Goal: Task Accomplishment & Management: Manage account settings

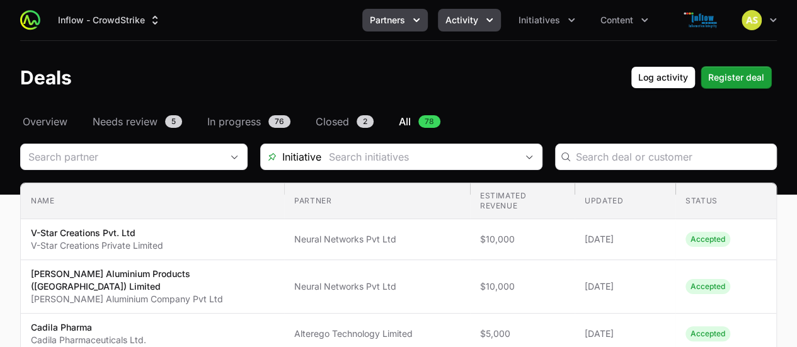
click at [421, 21] on icon "Partners menu" at bounding box center [416, 20] width 13 height 13
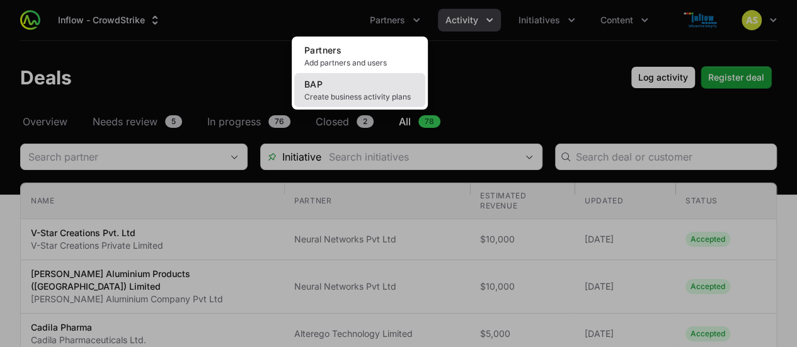
click at [365, 75] on link "BAP Create business activity plans" at bounding box center [359, 90] width 131 height 34
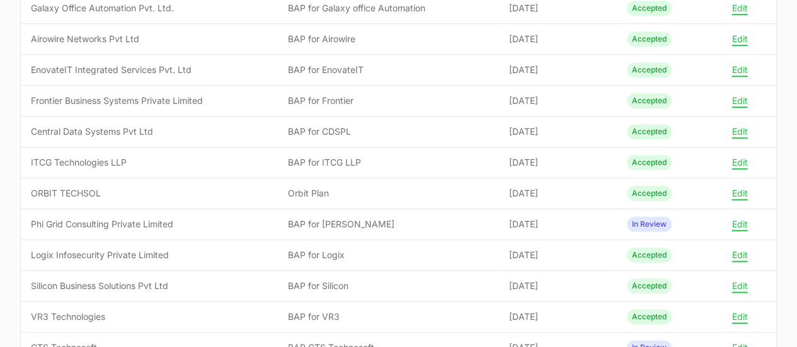
scroll to position [579, 0]
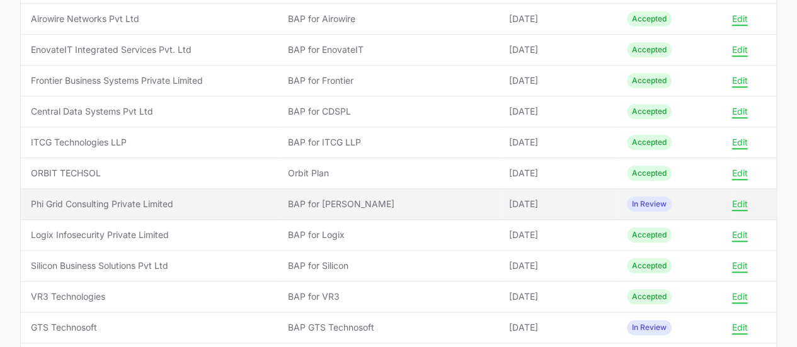
click at [417, 198] on span "BAP for [PERSON_NAME]" at bounding box center [387, 204] width 201 height 13
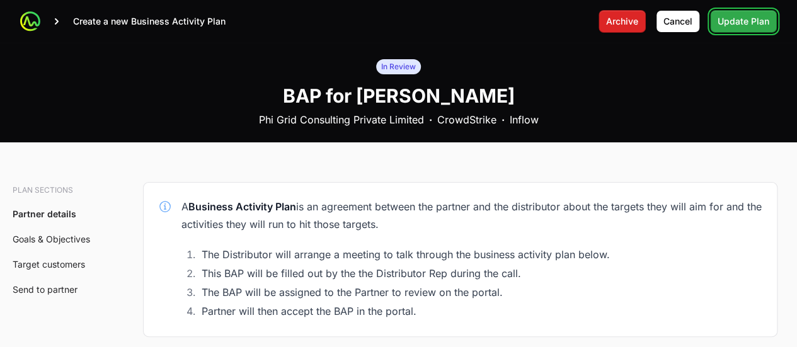
click at [740, 25] on span "Update Plan" at bounding box center [744, 21] width 52 height 15
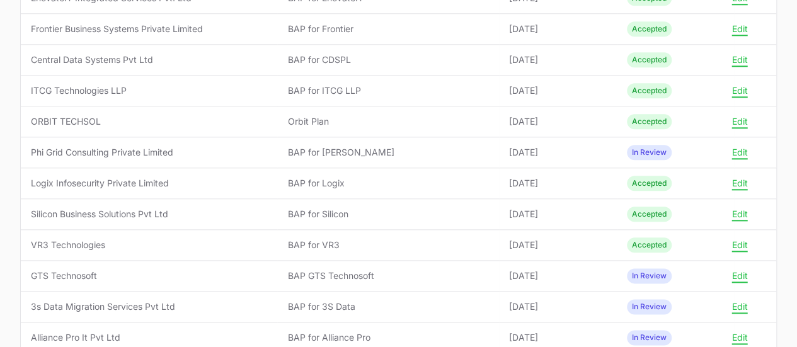
scroll to position [630, 0]
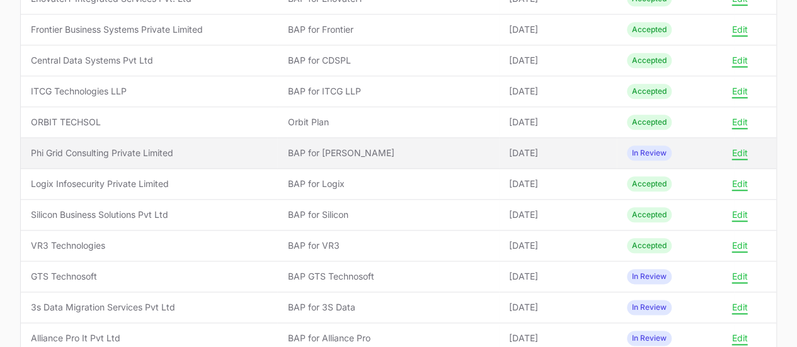
click at [599, 157] on td "Updated [DATE]" at bounding box center [558, 153] width 118 height 31
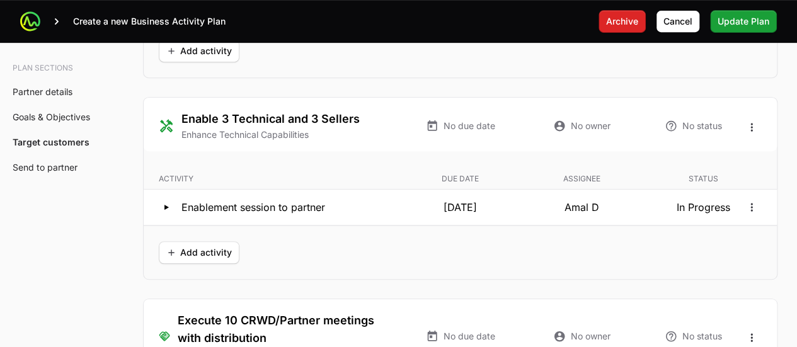
scroll to position [2730, 0]
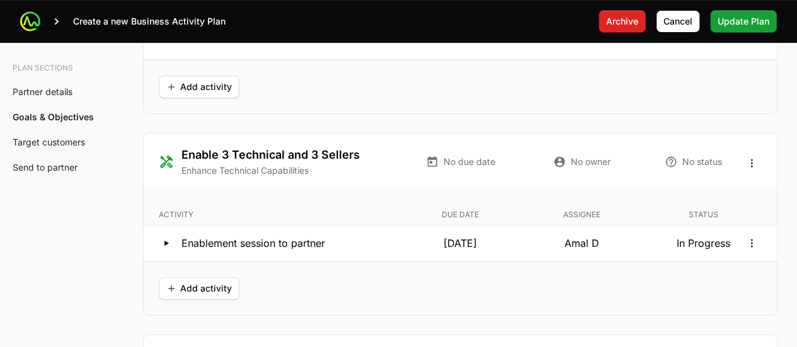
scroll to position [2632, 0]
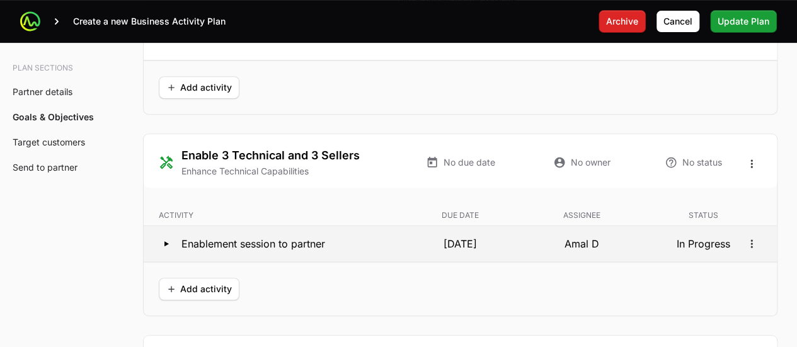
click at [478, 244] on p "[DATE]" at bounding box center [460, 243] width 117 height 15
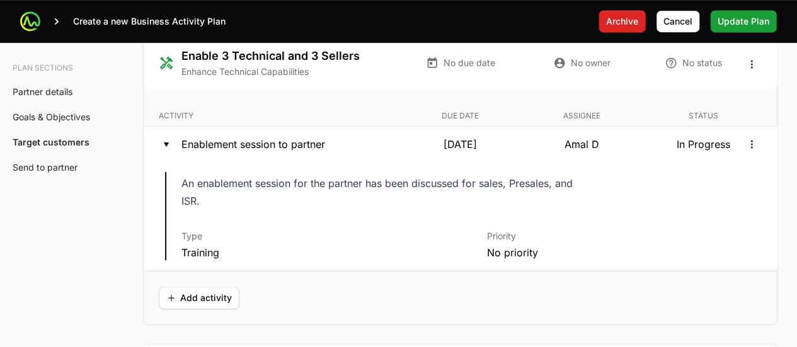
scroll to position [2730, 0]
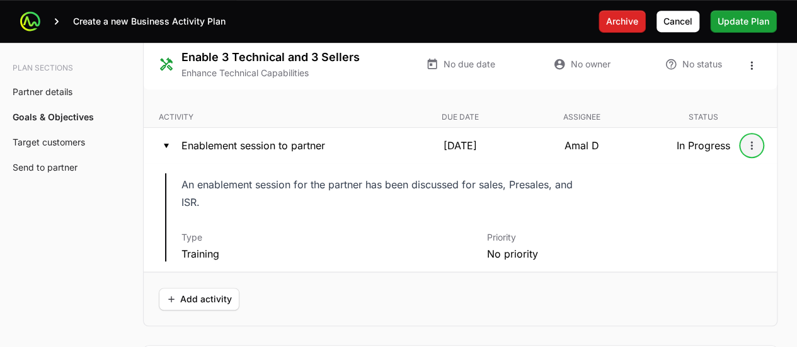
click at [754, 139] on icon "Open options" at bounding box center [752, 145] width 13 height 13
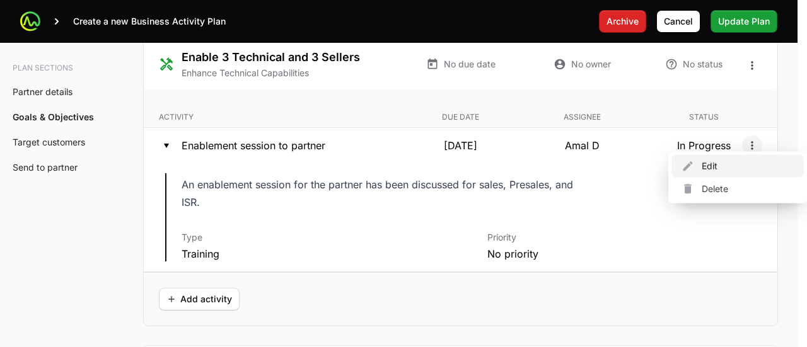
click at [717, 172] on div "Edit" at bounding box center [737, 166] width 132 height 23
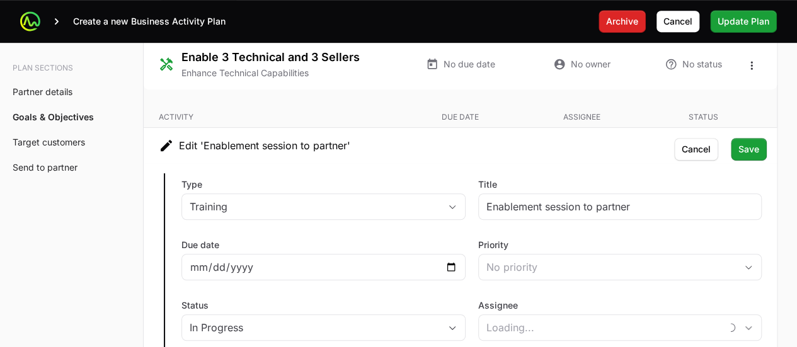
type input "37b49a37-e1d0-4e5b-9bb6-f9cb84425396"
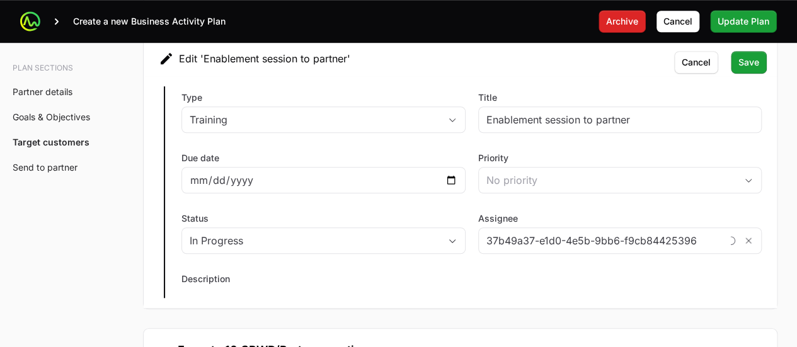
scroll to position [2818, 0]
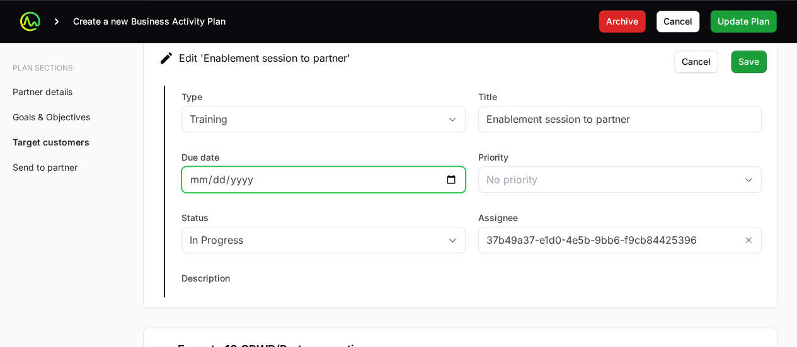
click at [450, 178] on input "[DATE]" at bounding box center [324, 179] width 268 height 15
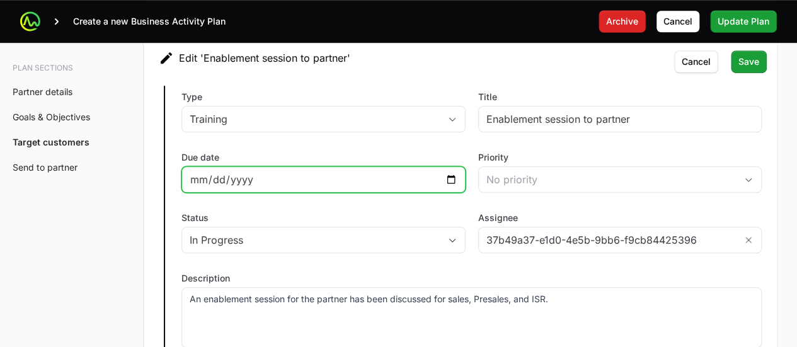
click at [454, 172] on input "[DATE]" at bounding box center [324, 179] width 268 height 15
type input "[DATE]"
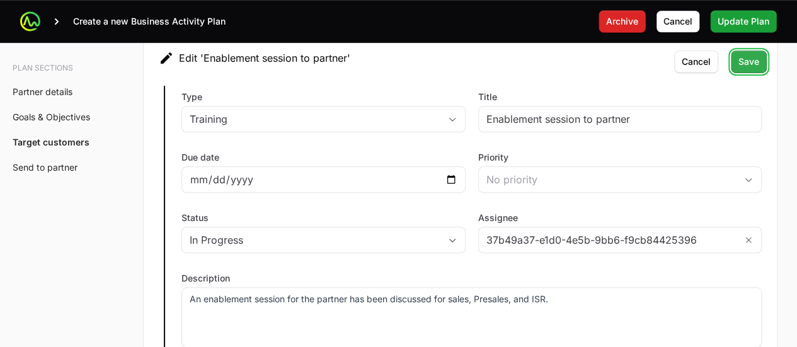
click at [756, 55] on span "Save" at bounding box center [749, 61] width 21 height 15
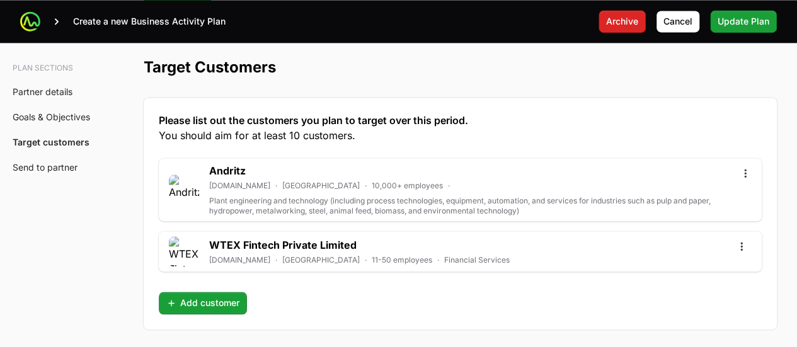
scroll to position [3277, 0]
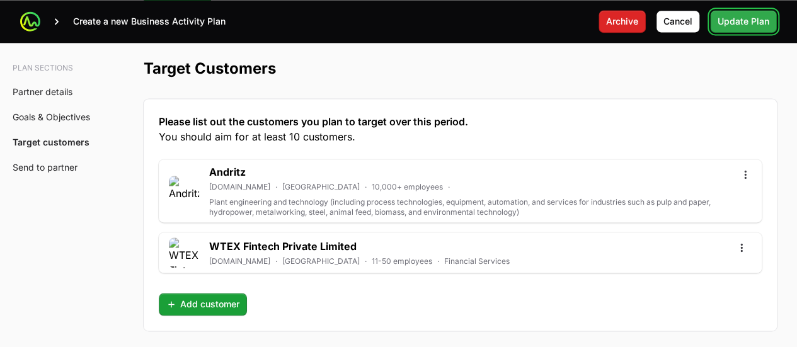
click at [750, 28] on span "Update Plan" at bounding box center [744, 21] width 52 height 15
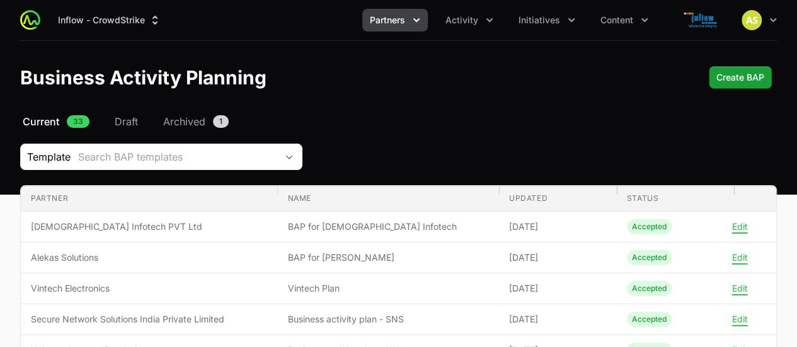
click at [417, 23] on icon "Partners menu" at bounding box center [416, 20] width 13 height 13
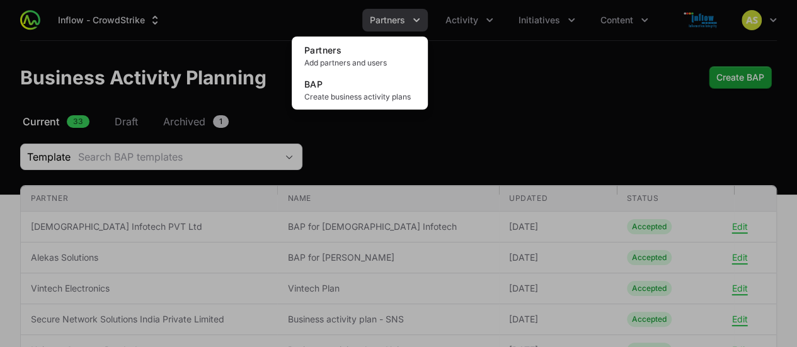
click at [542, 35] on div "Partners menu" at bounding box center [398, 173] width 797 height 347
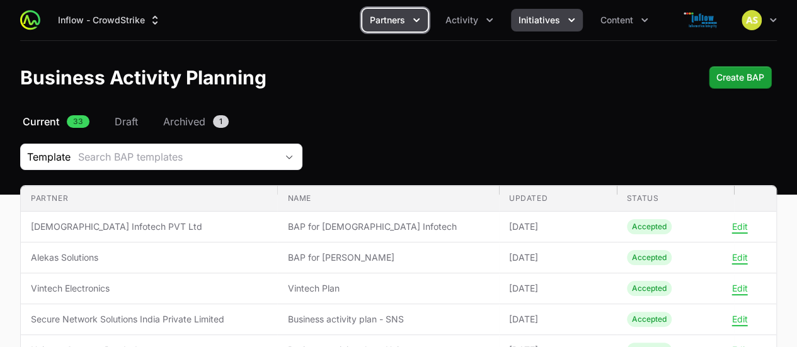
click at [554, 25] on span "Initiatives" at bounding box center [540, 20] width 42 height 13
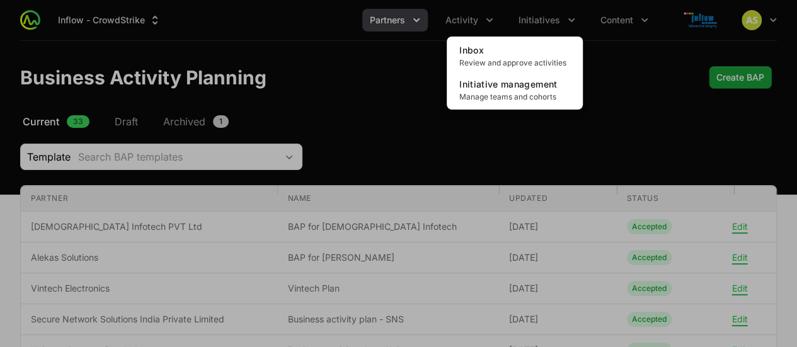
click at [466, 18] on div "Initiatives menu" at bounding box center [398, 173] width 797 height 347
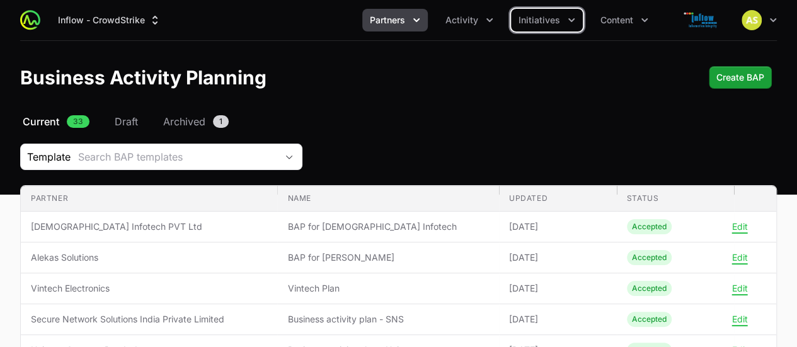
click at [466, 18] on span "Activity" at bounding box center [462, 20] width 33 height 13
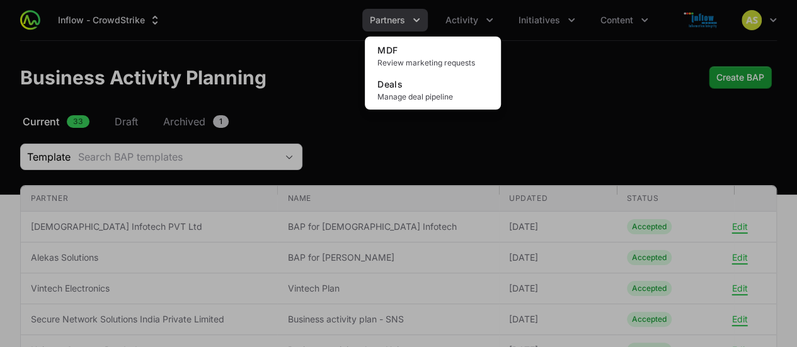
click at [398, 28] on div "Activity menu" at bounding box center [398, 173] width 797 height 347
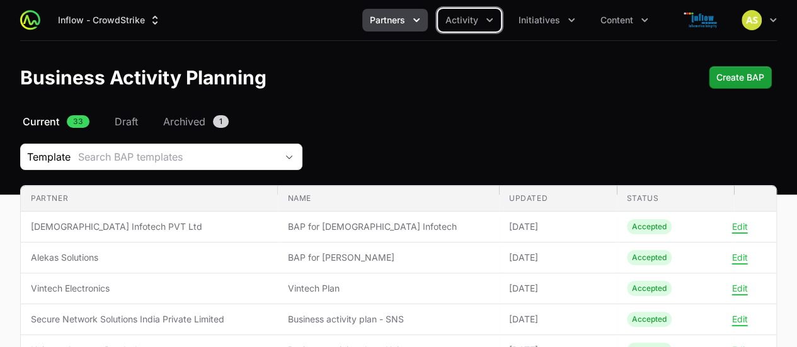
click at [398, 28] on button "Partners" at bounding box center [395, 20] width 66 height 23
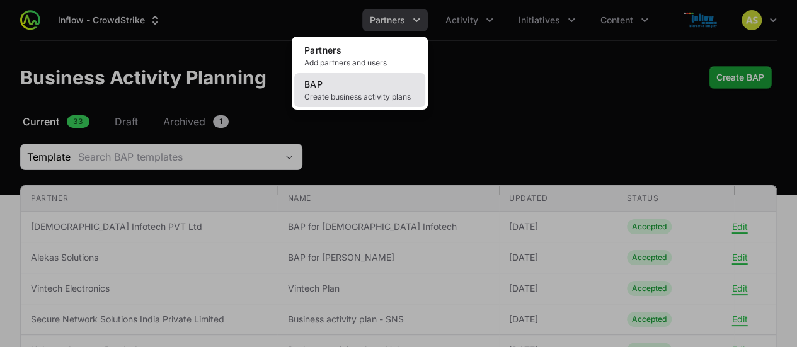
click at [374, 94] on span "Create business activity plans" at bounding box center [359, 97] width 111 height 10
click at [362, 89] on link "BAP Create business activity plans" at bounding box center [359, 90] width 131 height 34
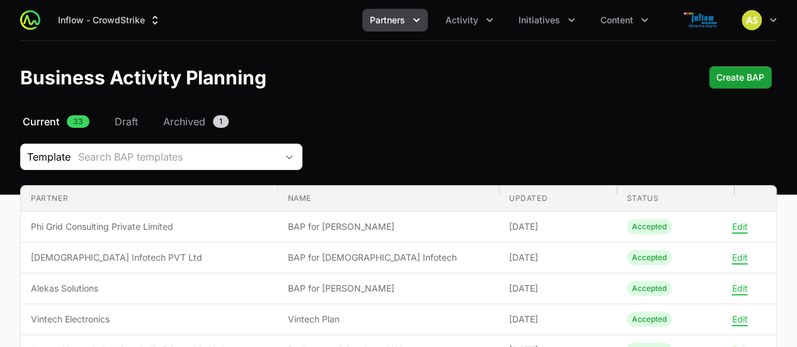
scroll to position [55, 0]
